Goal: Information Seeking & Learning: Learn about a topic

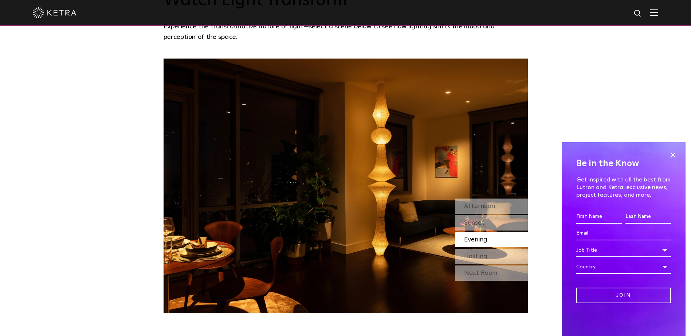
scroll to position [658, 0]
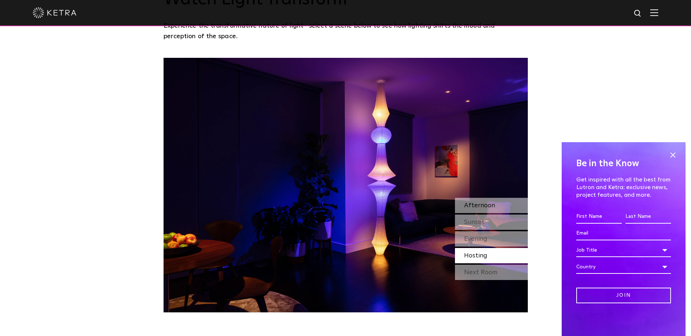
click at [476, 202] on span "Afternoon" at bounding box center [479, 205] width 31 height 7
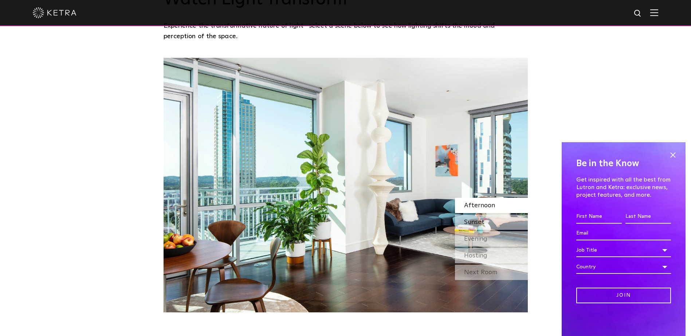
click at [488, 215] on div "Sunset" at bounding box center [491, 222] width 73 height 15
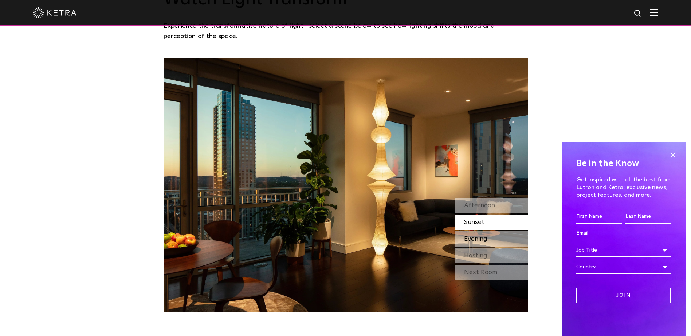
click at [497, 232] on div "Evening" at bounding box center [491, 239] width 73 height 15
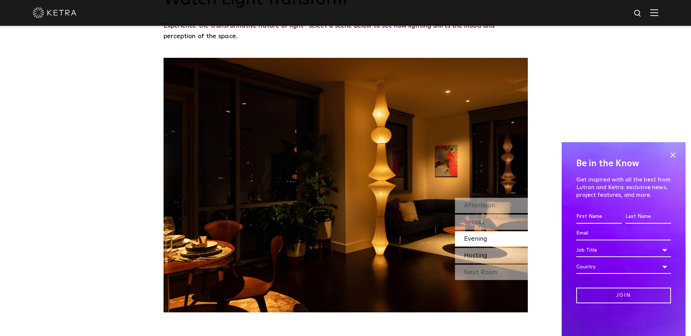
click at [494, 248] on div "Hosting" at bounding box center [491, 255] width 73 height 15
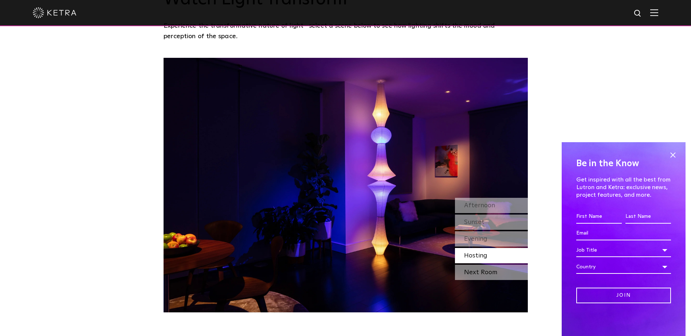
click at [494, 265] on div "Next Room" at bounding box center [491, 272] width 73 height 15
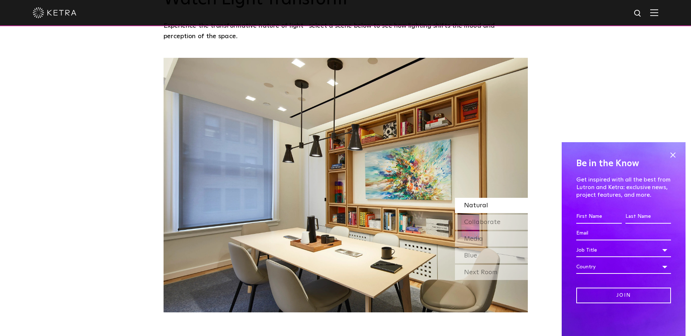
click at [492, 198] on div "Natural" at bounding box center [491, 205] width 73 height 15
click at [493, 219] on span "Collaborate" at bounding box center [482, 222] width 36 height 7
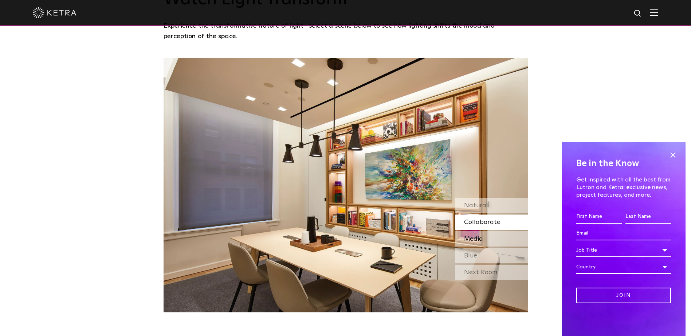
click at [497, 232] on div "Media" at bounding box center [491, 239] width 73 height 15
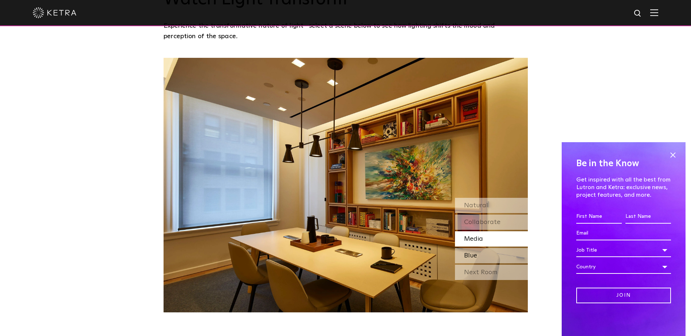
click at [513, 248] on div "Blue" at bounding box center [491, 255] width 73 height 15
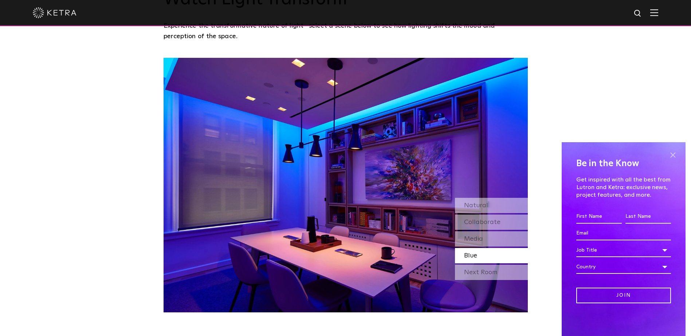
click at [671, 155] on span at bounding box center [672, 155] width 11 height 11
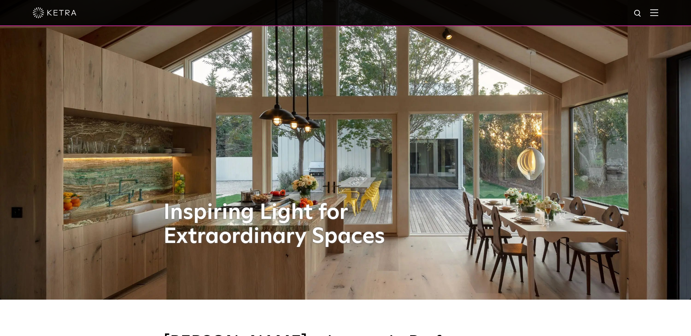
scroll to position [146, 0]
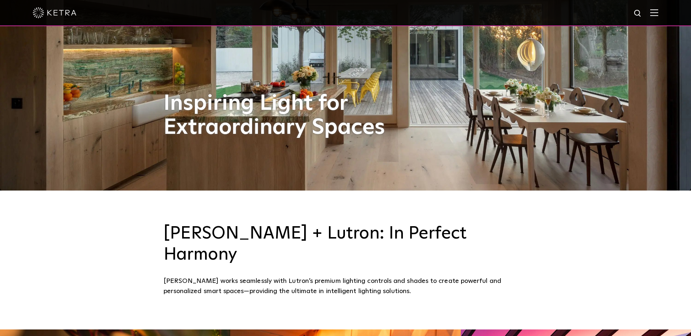
click at [658, 10] on img at bounding box center [654, 12] width 8 height 7
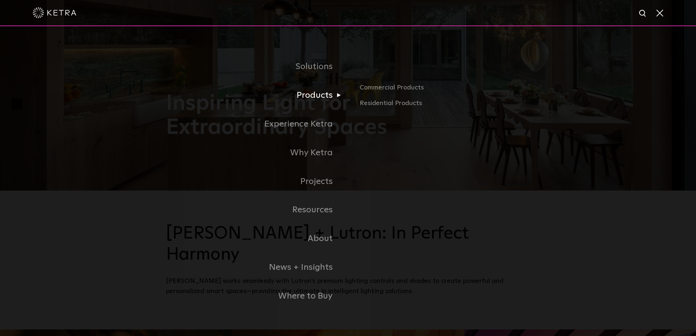
click at [314, 97] on link "Products" at bounding box center [257, 95] width 182 height 29
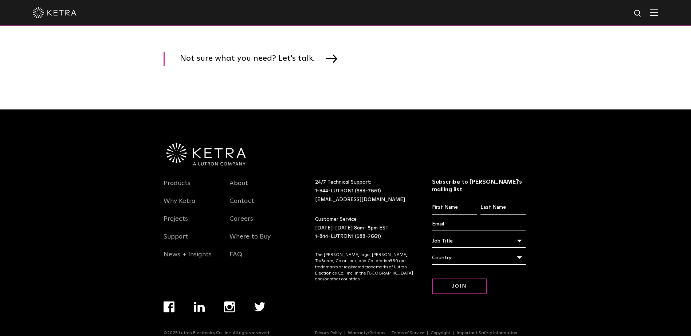
scroll to position [1257, 0]
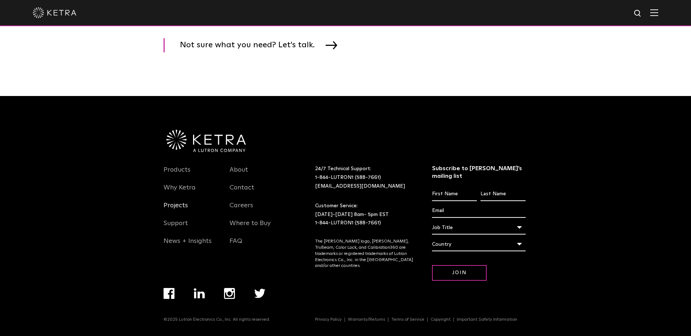
click at [181, 210] on link "Projects" at bounding box center [175, 210] width 24 height 17
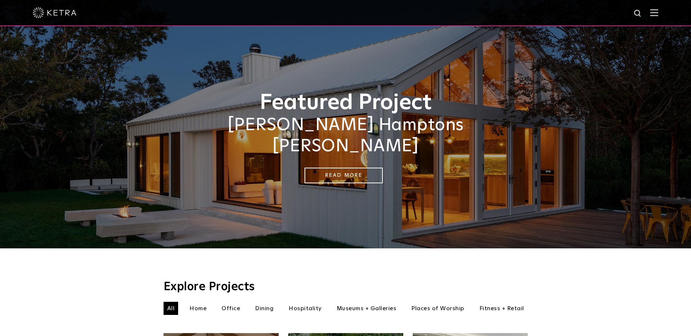
click at [283, 127] on h2 "[PERSON_NAME] Hamptons [PERSON_NAME]" at bounding box center [345, 136] width 364 height 42
click at [356, 168] on link "Read More" at bounding box center [343, 176] width 78 height 16
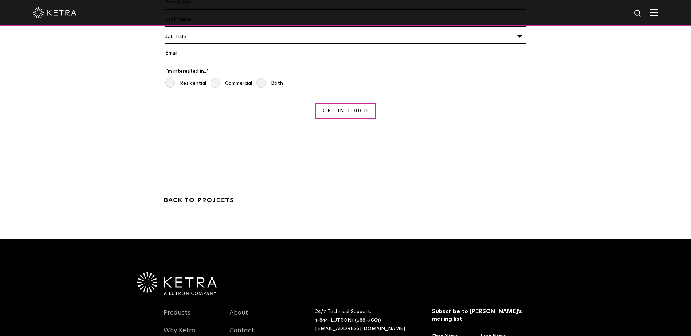
scroll to position [2804, 0]
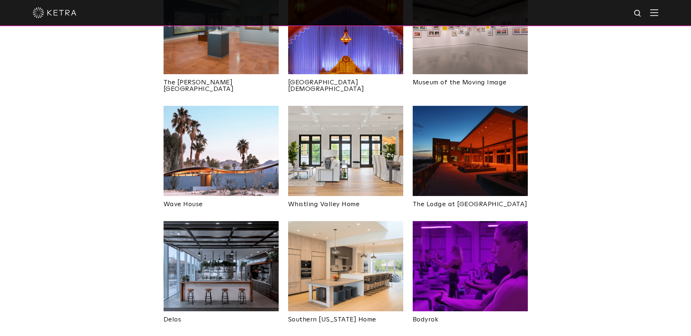
scroll to position [947, 0]
click at [205, 236] on img at bounding box center [220, 266] width 115 height 90
